Goal: Navigation & Orientation: Find specific page/section

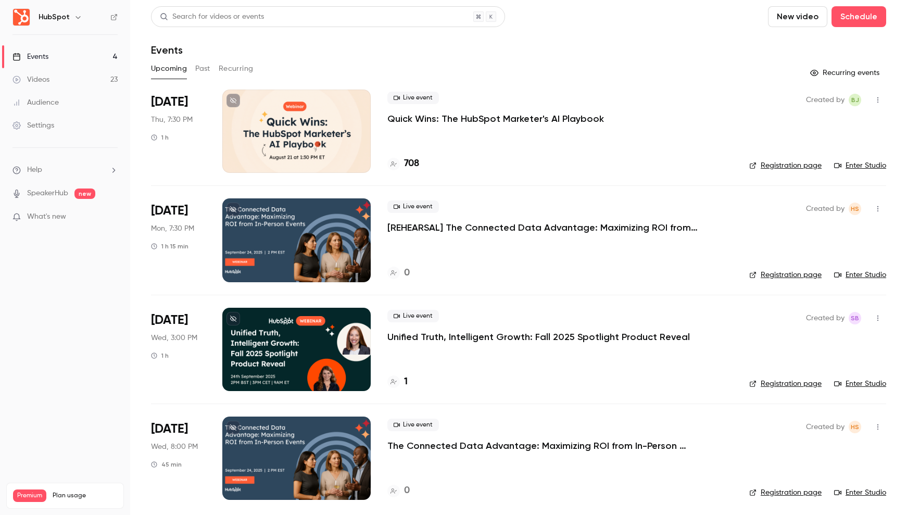
click at [110, 58] on link "Events 4" at bounding box center [65, 56] width 130 height 23
click at [111, 57] on link "Events 4" at bounding box center [65, 56] width 130 height 23
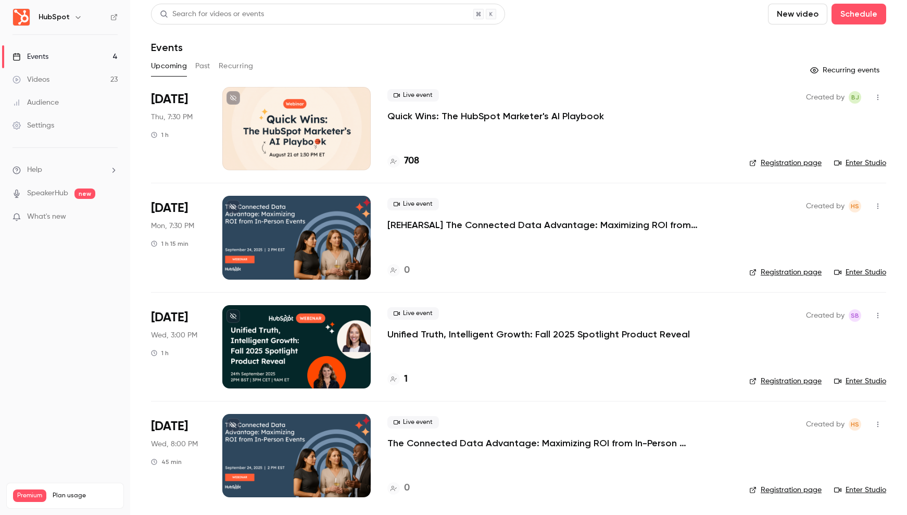
scroll to position [4, 0]
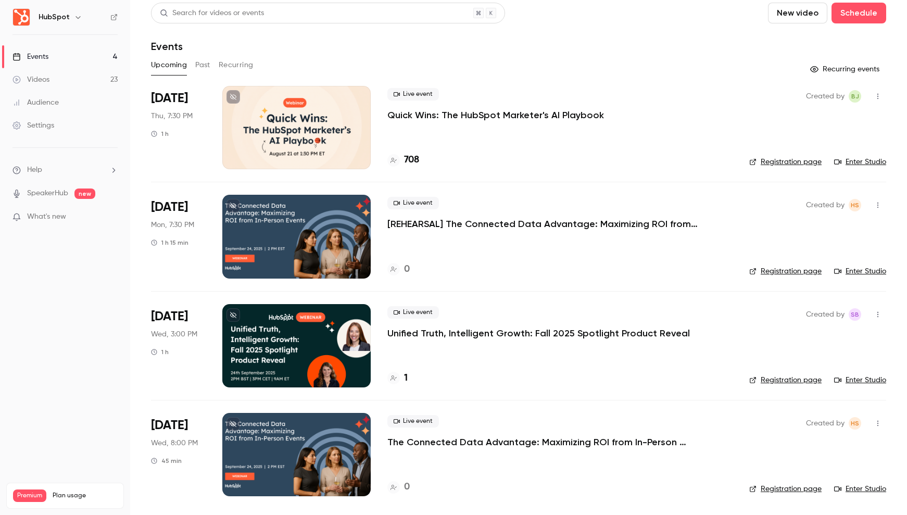
click at [74, 21] on icon "button" at bounding box center [78, 17] width 8 height 8
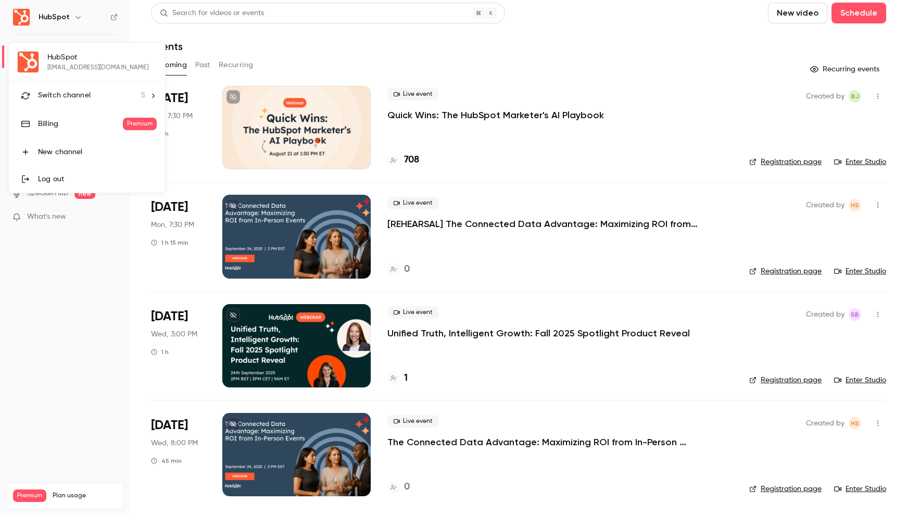
click at [78, 94] on span "Switch channel" at bounding box center [64, 95] width 53 height 11
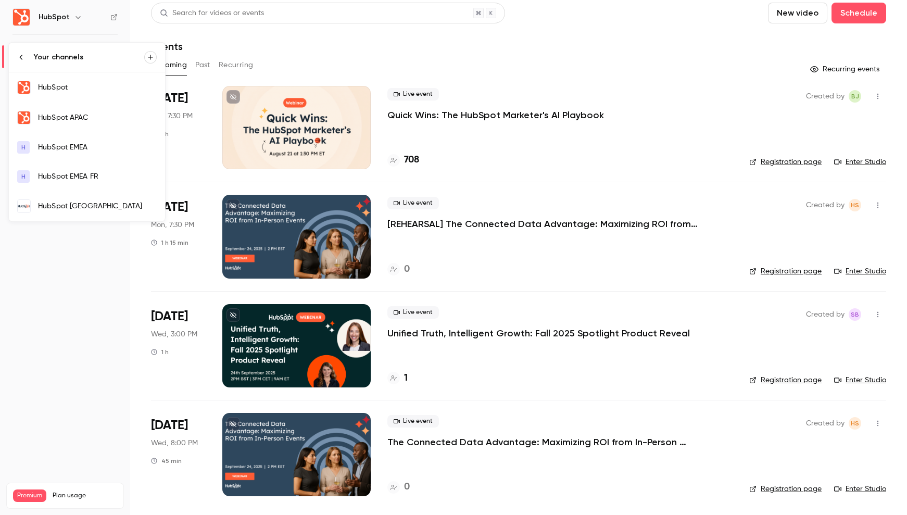
click at [90, 208] on div "HubSpot [GEOGRAPHIC_DATA]" at bounding box center [97, 206] width 119 height 10
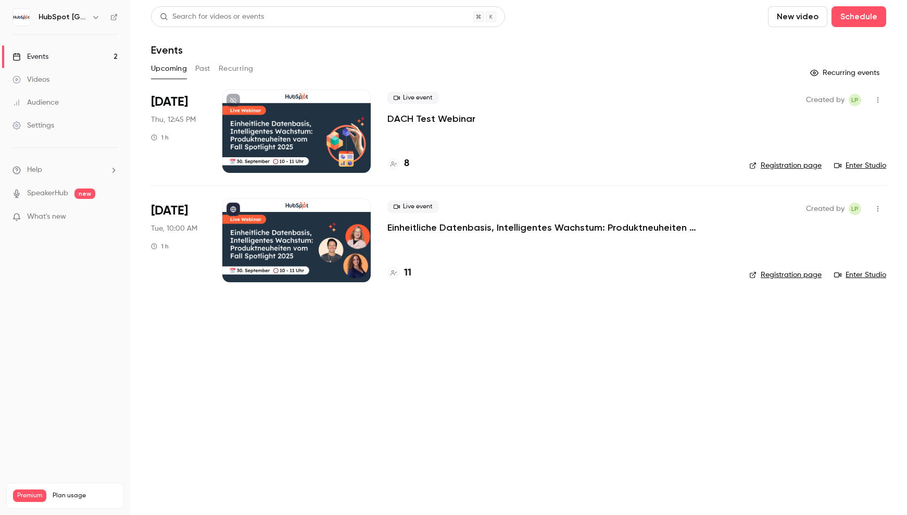
click at [503, 228] on p "Einheitliche Datenbasis, Intelligentes Wachstum: Produktneuheiten vom Fall Spot…" at bounding box center [544, 227] width 313 height 13
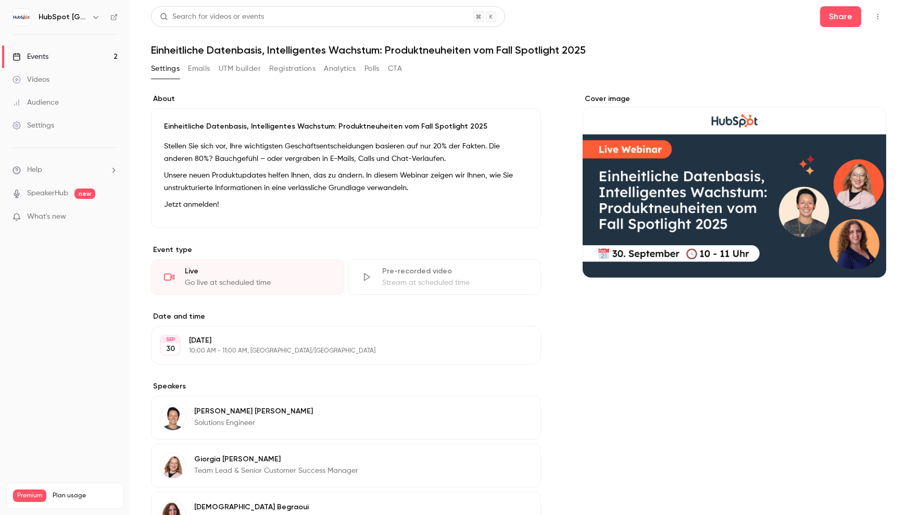
click at [110, 58] on link "Events 2" at bounding box center [65, 56] width 130 height 23
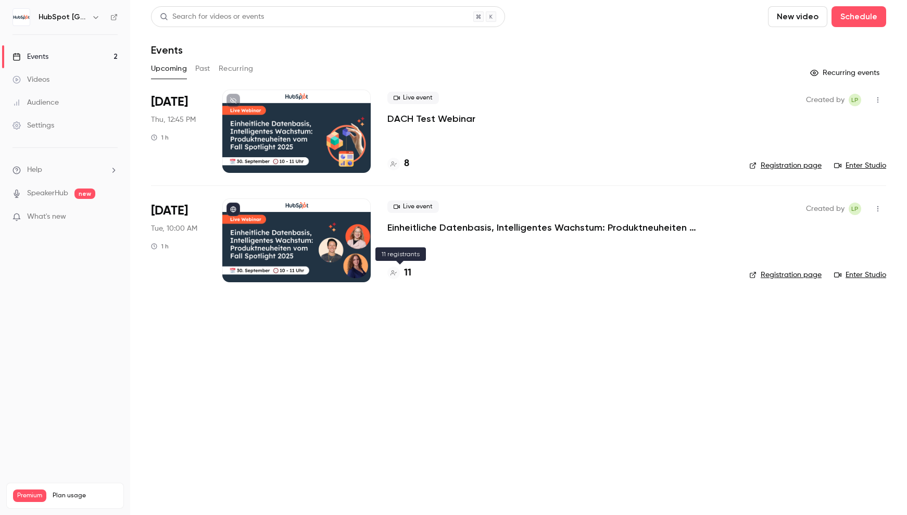
click at [407, 274] on h4 "11" at bounding box center [407, 273] width 7 height 14
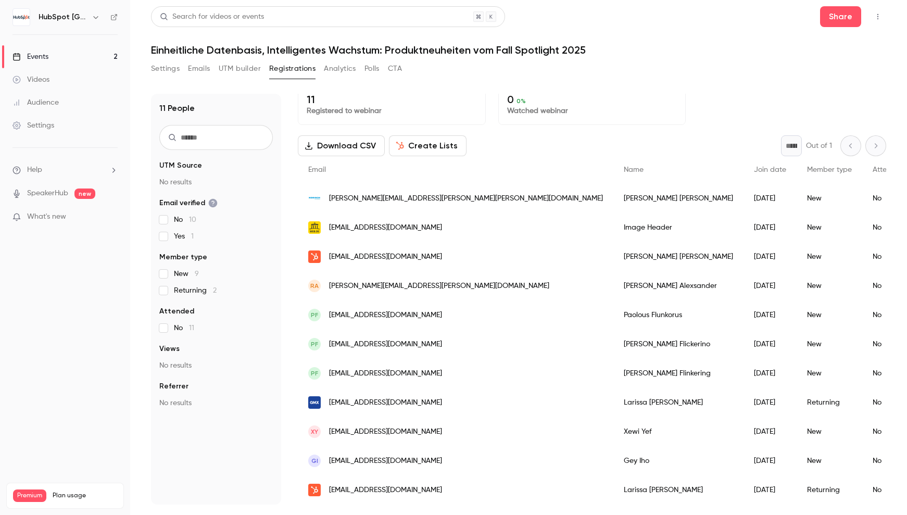
scroll to position [17, 0]
